Goal: Communication & Community: Answer question/provide support

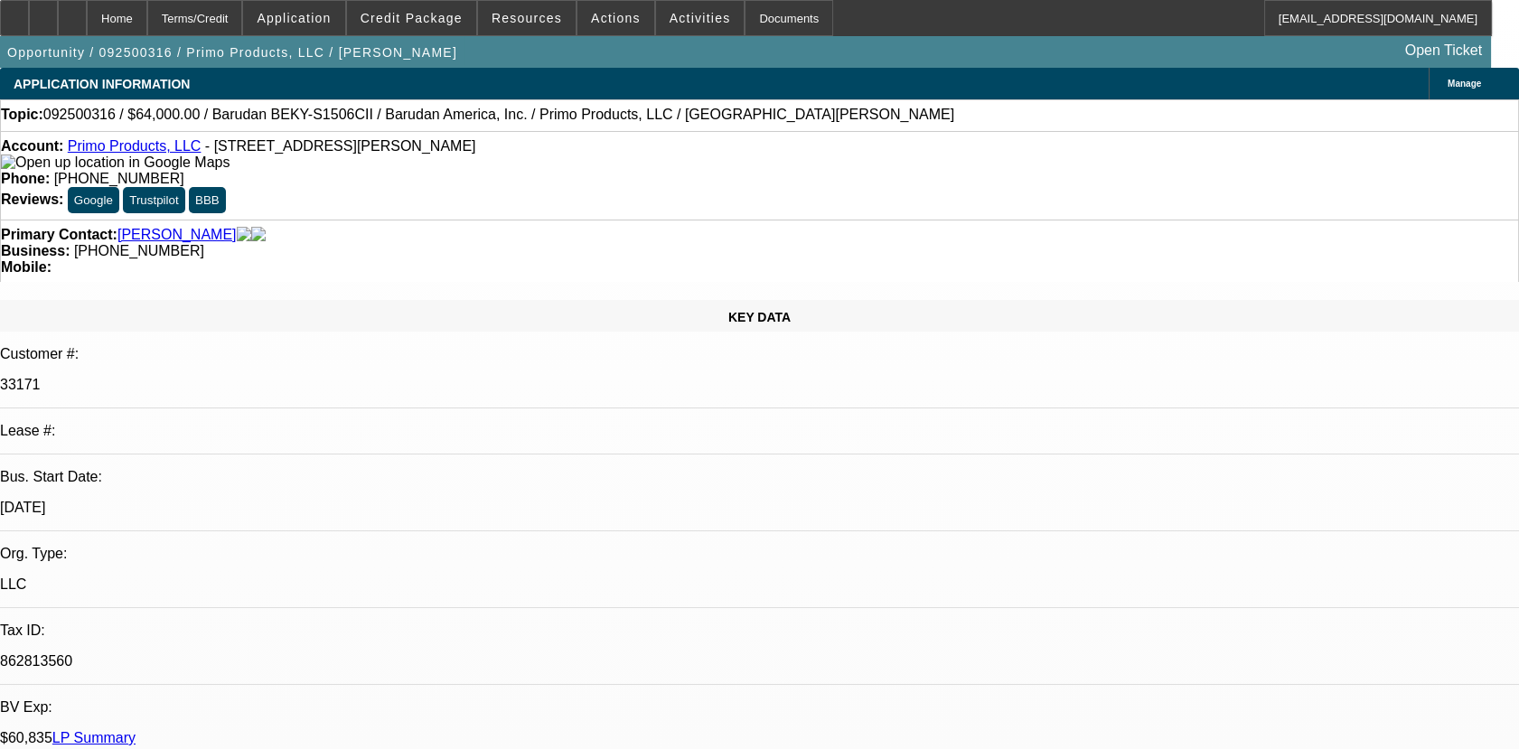
select select "0"
select select "2"
select select "0.1"
select select "4"
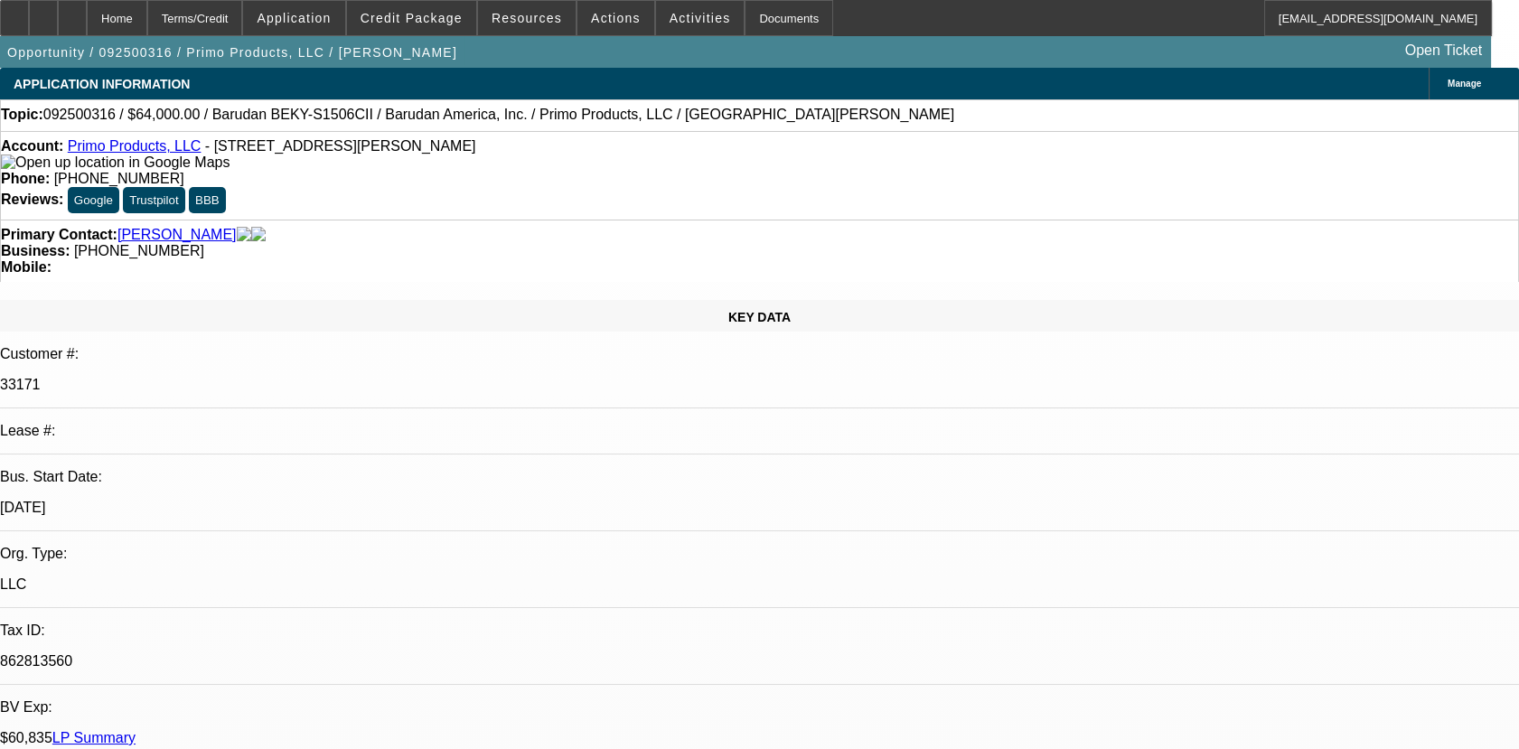
radio input "true"
type textarea "01 & 02 BOTH ARE ACTIVE BFC DEALS, PAYMENTS MADE ON TIME, NO COLLECTIONS ISSUES."
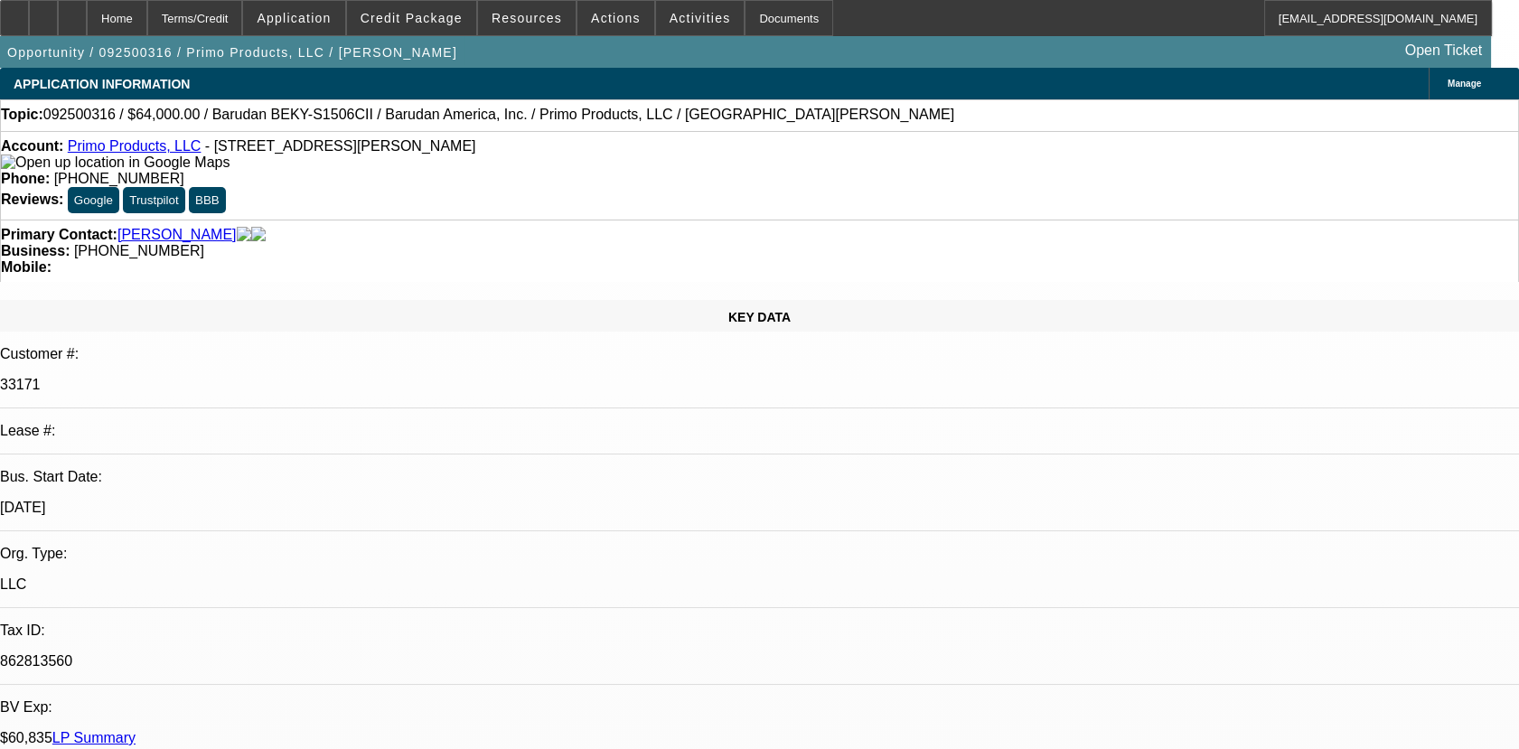
radio input "true"
